Goal: Transaction & Acquisition: Register for event/course

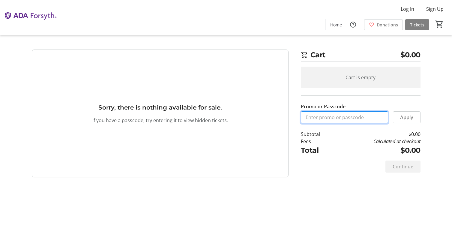
click at [310, 117] on input "Promo or Passcode" at bounding box center [344, 117] width 87 height 12
paste input "ORALHEALTH2025"
type input "ORALHEALTH2025"
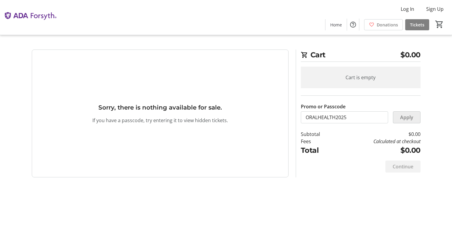
click at [403, 119] on span "Apply" at bounding box center [406, 117] width 13 height 7
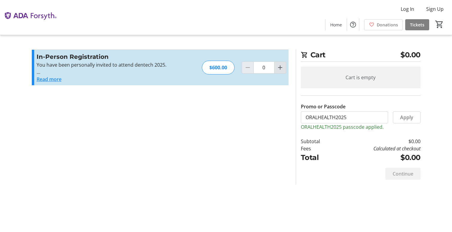
click at [280, 67] on mat-icon "Increment by one" at bounding box center [279, 67] width 7 height 7
type input "1"
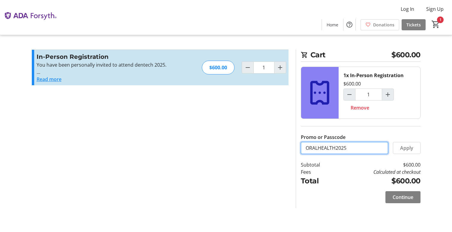
click at [315, 146] on input "ORALHEALTH2025" at bounding box center [344, 148] width 87 height 12
drag, startPoint x: 348, startPoint y: 147, endPoint x: 277, endPoint y: 145, distance: 71.3
click at [277, 145] on div "Promo or Passcode Apply In-Person Registration You have been personally invited…" at bounding box center [226, 128] width 396 height 158
paste input "PITCH"
type input "PITCH25"
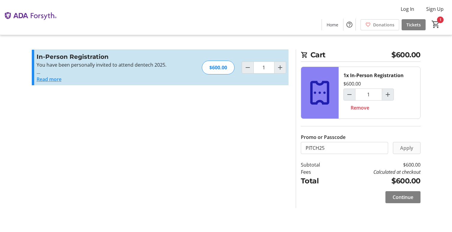
click at [404, 149] on span "Apply" at bounding box center [406, 147] width 13 height 7
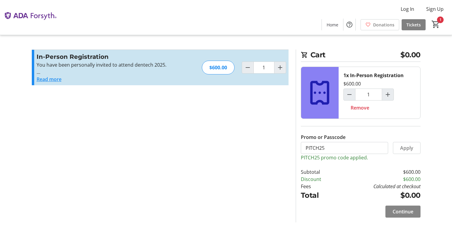
click at [401, 211] on span "Continue" at bounding box center [402, 211] width 21 height 7
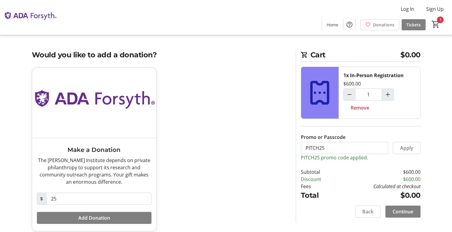
scroll to position [7, 0]
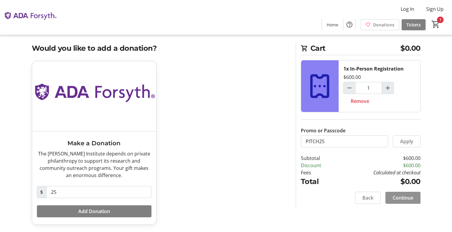
click at [402, 196] on span "Continue" at bounding box center [402, 197] width 21 height 7
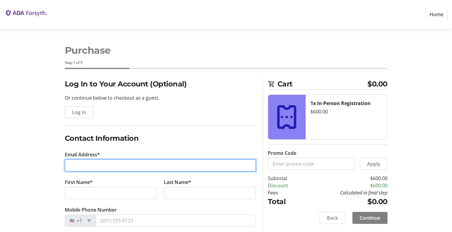
click at [111, 164] on input "Email Address*" at bounding box center [160, 165] width 191 height 12
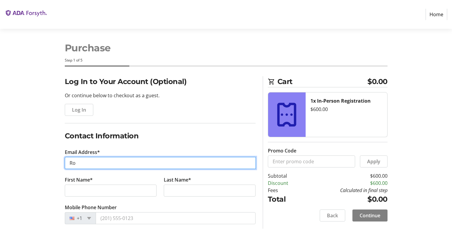
type input "[PERSON_NAME][EMAIL_ADDRESS][DOMAIN_NAME]"
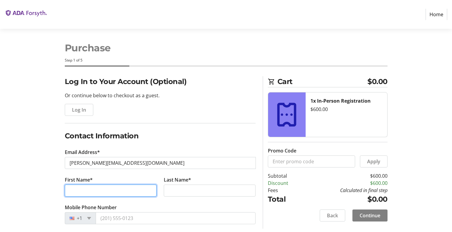
type input "Roya"
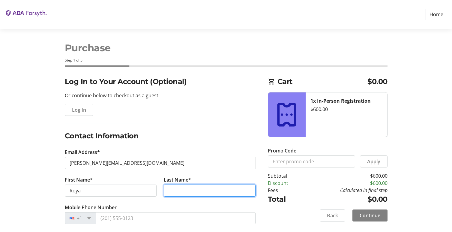
type input "Khosravifar"
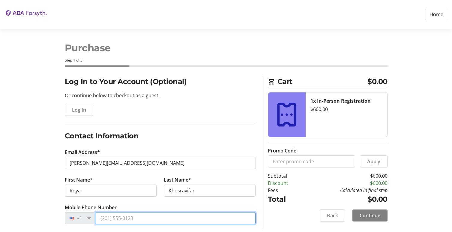
type input "[PHONE_NUMBER]"
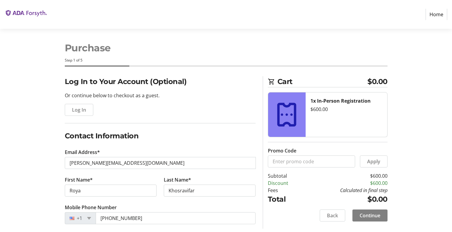
type input "InnoTech Precision Medicine Inc"
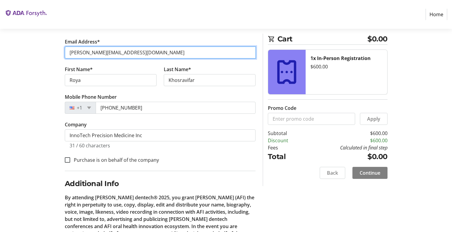
scroll to position [115, 0]
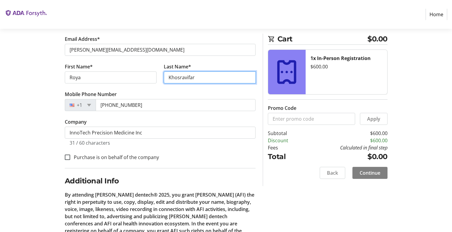
click at [194, 78] on input "Khosravifar" at bounding box center [210, 77] width 92 height 12
type input "[PERSON_NAME]-Far"
click at [149, 119] on tr-form-field "Company InnoTech Precision Medicine Inc 31 / 60 characters" at bounding box center [160, 135] width 191 height 35
click at [192, 161] on fieldset "Contact Information Email Address* [EMAIL_ADDRESS][DOMAIN_NAME] First Name* [PE…" at bounding box center [160, 92] width 191 height 150
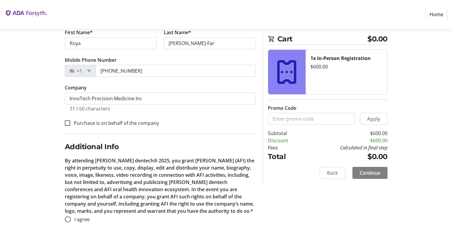
scroll to position [151, 0]
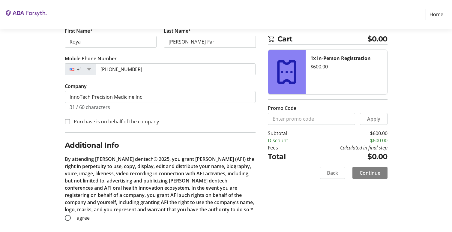
click at [154, 142] on h2 "Additional Info" at bounding box center [160, 145] width 191 height 11
click at [164, 142] on h2 "Additional Info" at bounding box center [160, 145] width 191 height 11
click at [67, 121] on input "Purchase is on behalf of the company" at bounding box center [67, 121] width 5 height 5
checkbox input "true"
click at [138, 144] on h2 "Additional Info" at bounding box center [160, 145] width 191 height 11
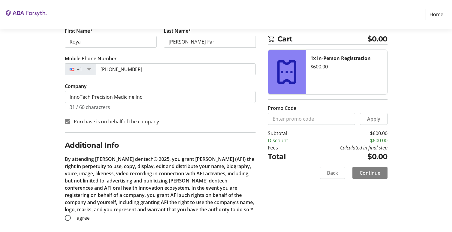
scroll to position [155, 0]
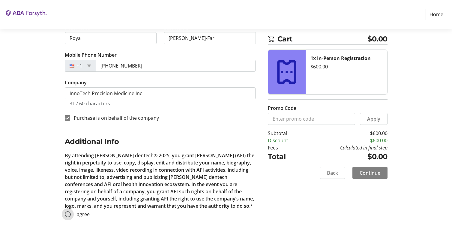
click at [68, 213] on input "I agree" at bounding box center [68, 214] width 6 height 6
radio input "true"
click at [367, 172] on span "Continue" at bounding box center [369, 172] width 21 height 7
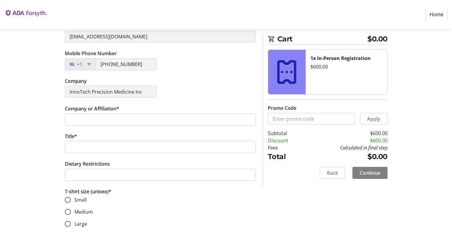
scroll to position [155, 0]
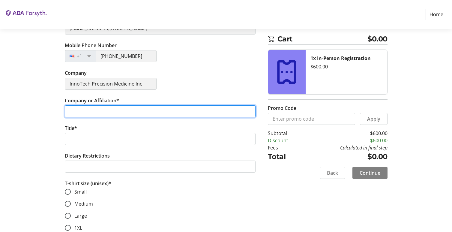
click at [117, 112] on input "Company or Affiliation*" at bounding box center [160, 111] width 191 height 12
type input "InnoTech Precision Medicine, Inc"
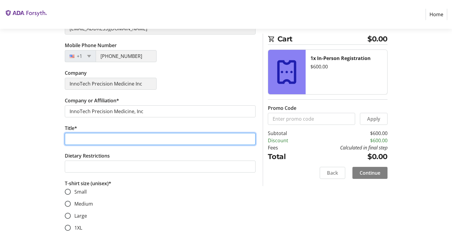
click at [71, 140] on input "Title*" at bounding box center [160, 139] width 191 height 12
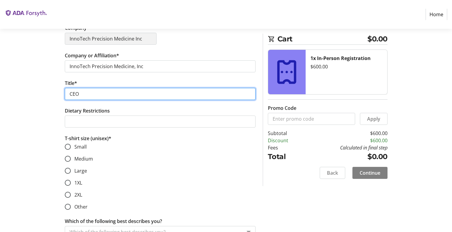
scroll to position [205, 0]
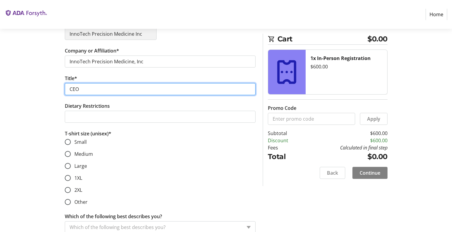
type input "CEO"
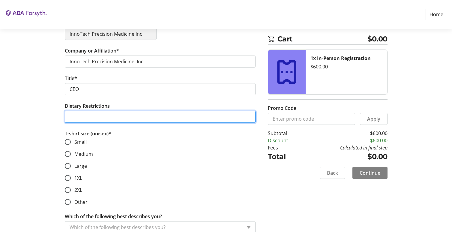
click at [78, 113] on input "Dietary Restrictions" at bounding box center [160, 117] width 191 height 12
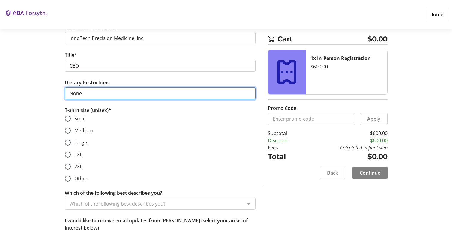
scroll to position [232, 0]
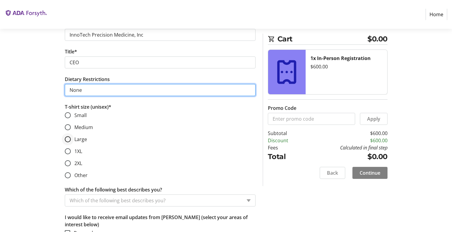
type input "None"
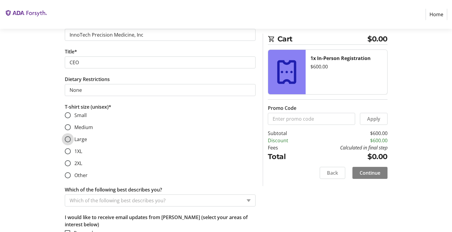
click at [69, 137] on input "Large" at bounding box center [68, 139] width 6 height 6
radio input "true"
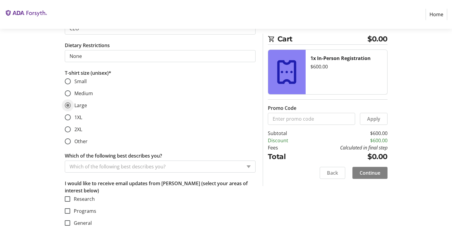
scroll to position [267, 0]
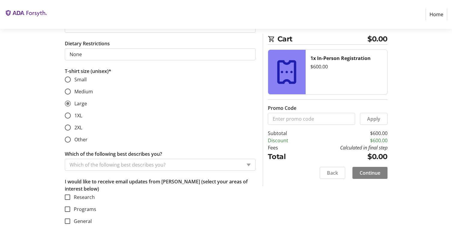
click at [168, 164] on input "Which of the following best describes you?" at bounding box center [156, 164] width 172 height 7
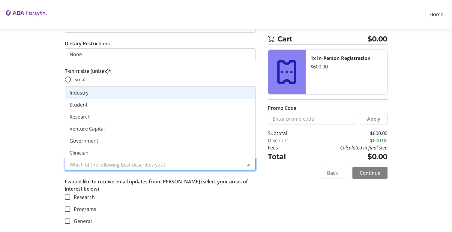
click at [160, 95] on div "Industry" at bounding box center [160, 93] width 190 height 12
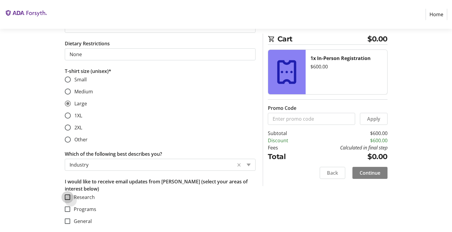
click at [69, 198] on input "Research" at bounding box center [67, 196] width 5 height 5
checkbox input "true"
click at [67, 210] on input "Programs" at bounding box center [67, 208] width 5 height 5
checkbox input "true"
click at [68, 221] on input "General" at bounding box center [67, 220] width 5 height 5
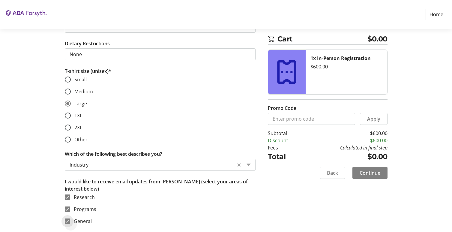
checkbox input "true"
click at [365, 173] on span "Continue" at bounding box center [369, 172] width 21 height 7
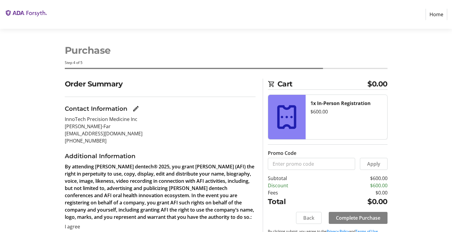
scroll to position [32, 0]
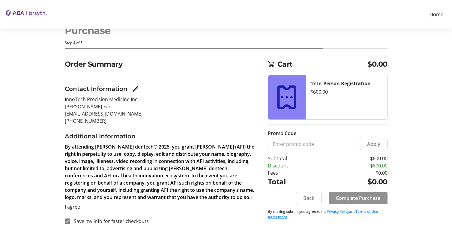
click at [348, 194] on span "Complete Purchase" at bounding box center [358, 197] width 44 height 7
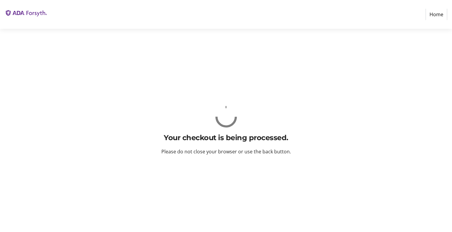
scroll to position [0, 0]
